Goal: Task Accomplishment & Management: Use online tool/utility

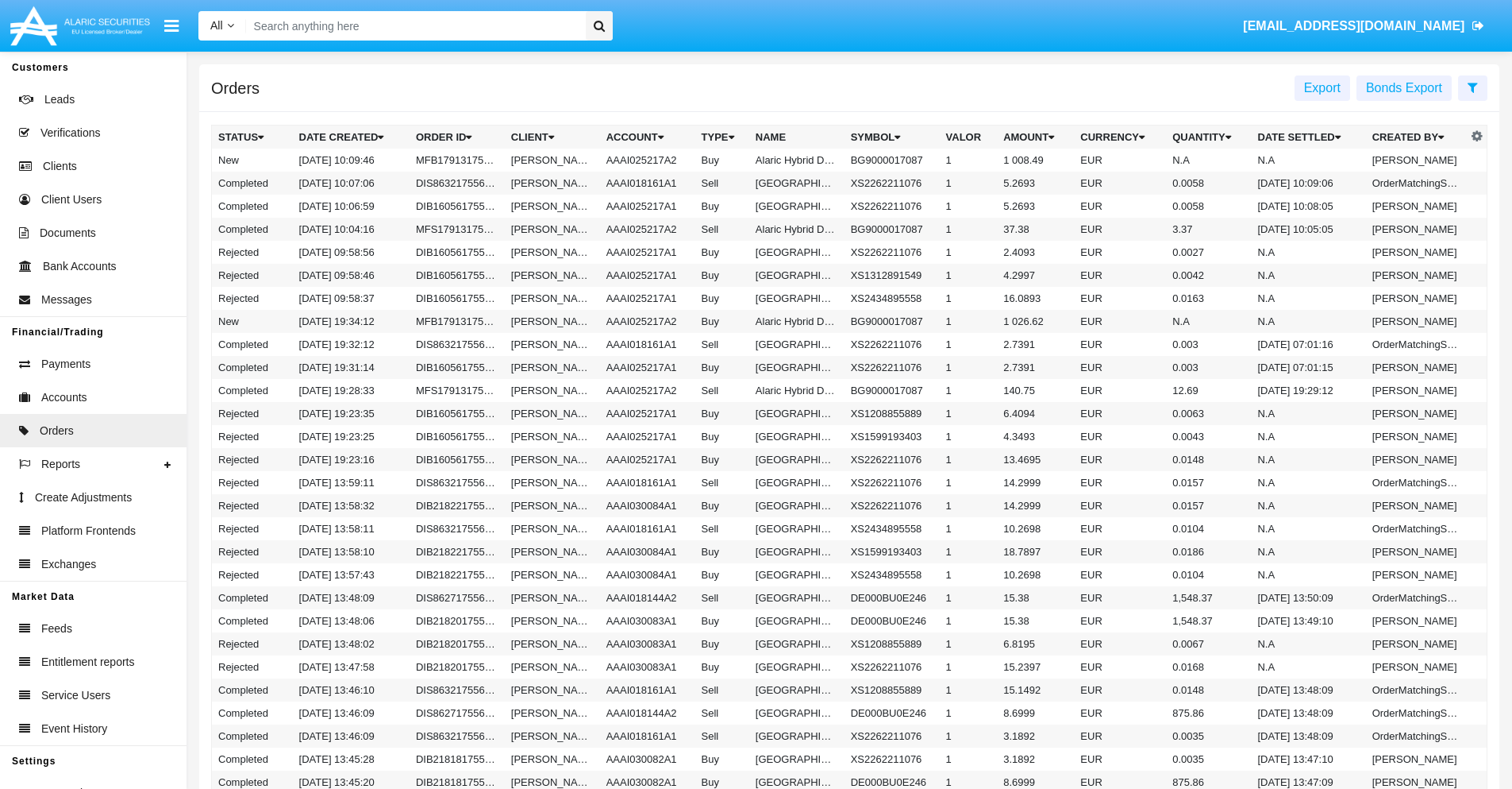
click at [1323, 87] on span "Export" at bounding box center [1322, 87] width 36 height 13
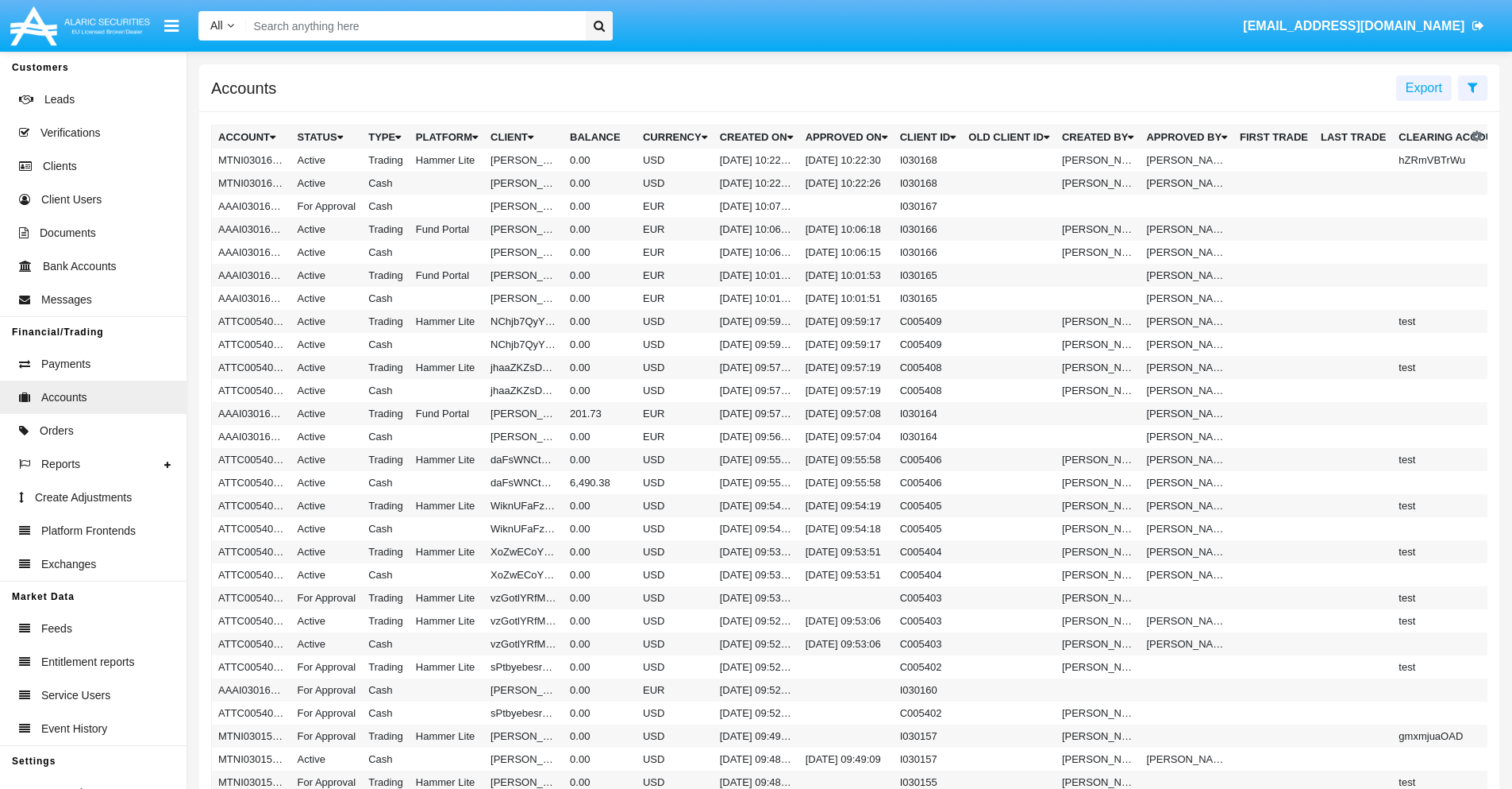
click at [1425, 87] on span "Export" at bounding box center [1424, 87] width 36 height 13
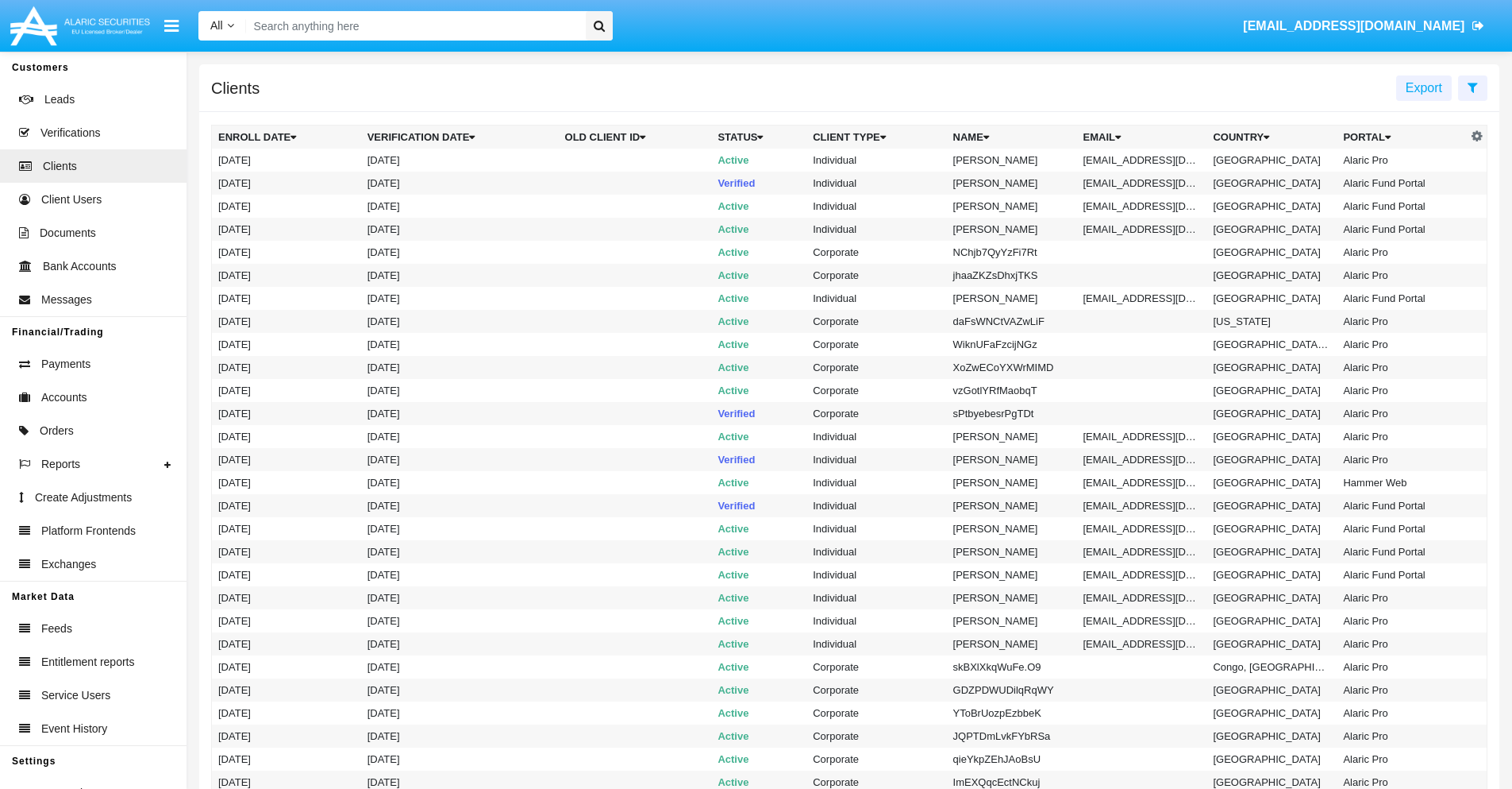
click at [1425, 87] on span "Export" at bounding box center [1424, 87] width 36 height 13
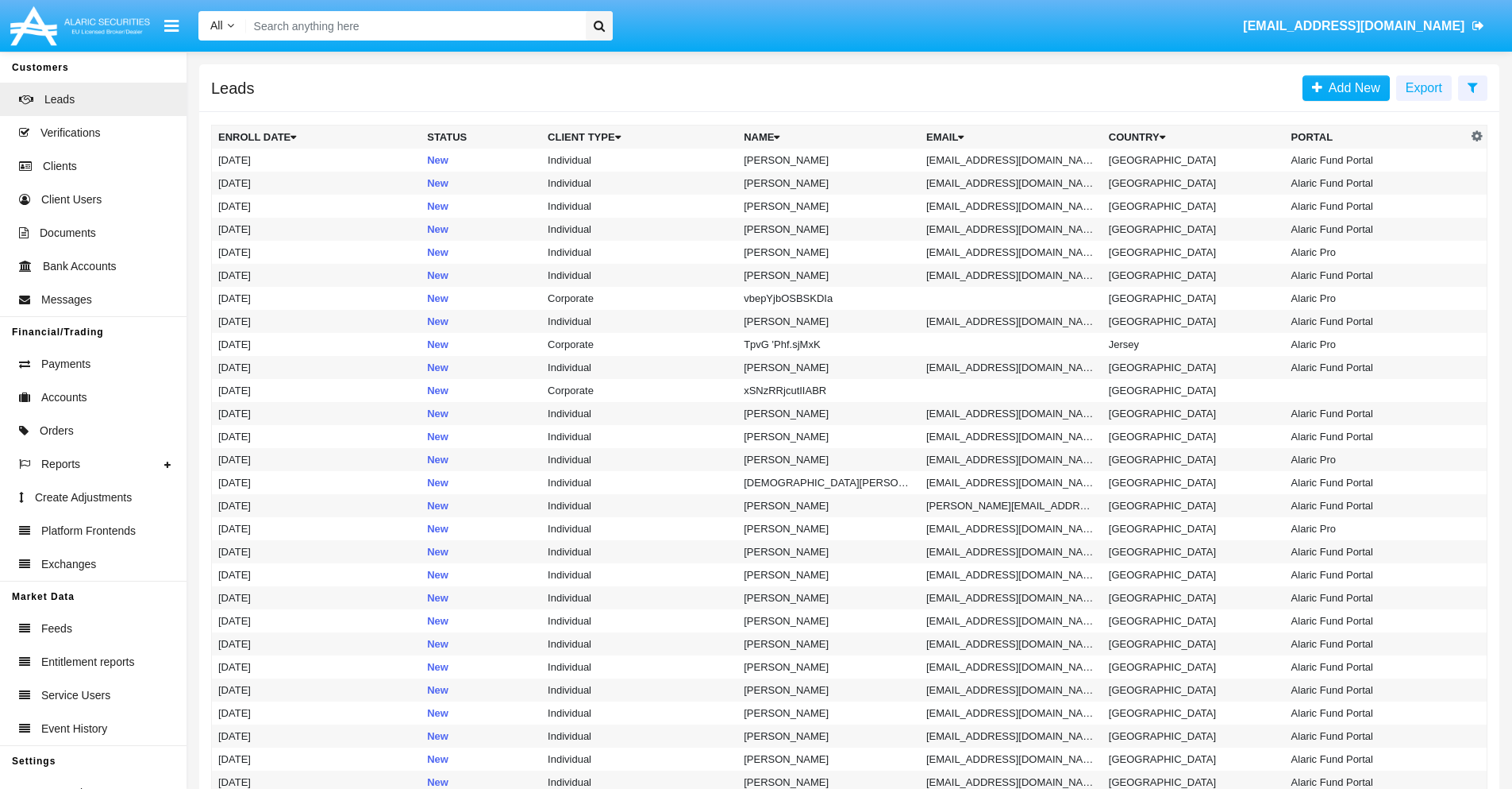
click at [1425, 87] on span "Export" at bounding box center [1424, 87] width 36 height 13
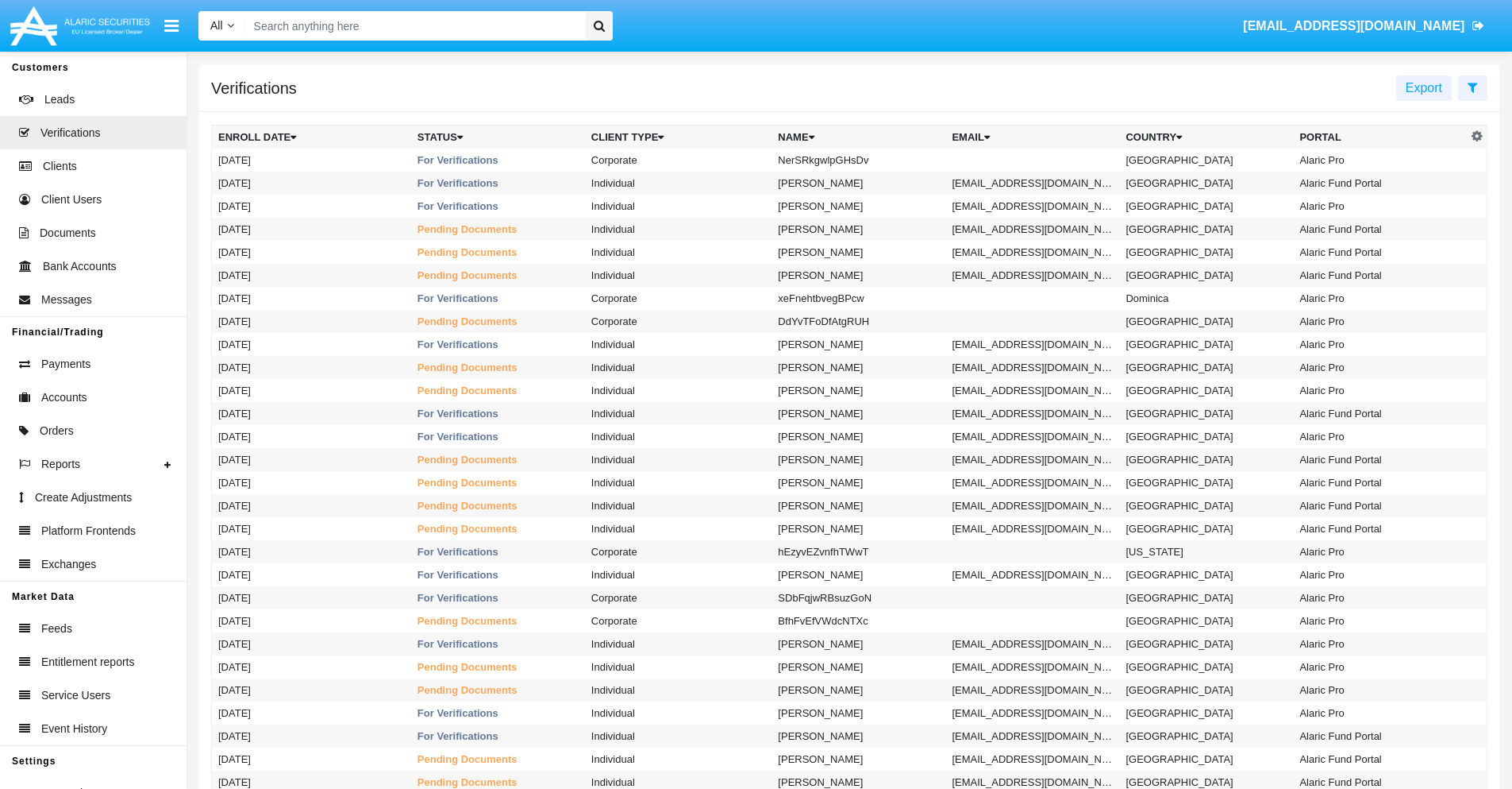
click at [1425, 87] on span "Export" at bounding box center [1424, 87] width 36 height 13
